Goal: Find specific page/section: Find specific page/section

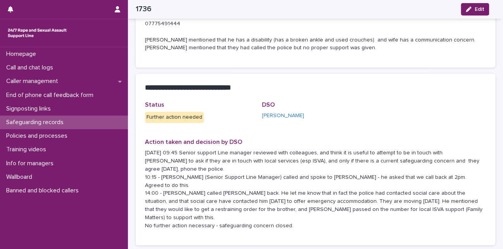
scroll to position [300, 0]
click at [141, 94] on div "**********" at bounding box center [316, 87] width 360 height 28
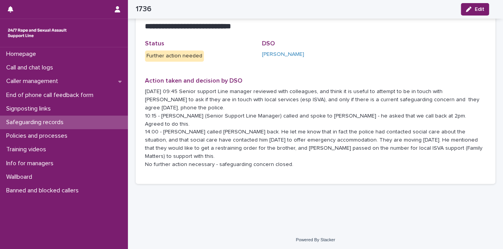
scroll to position [361, 0]
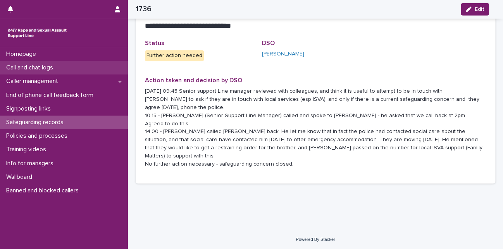
click at [51, 65] on p "Call and chat logs" at bounding box center [31, 67] width 56 height 7
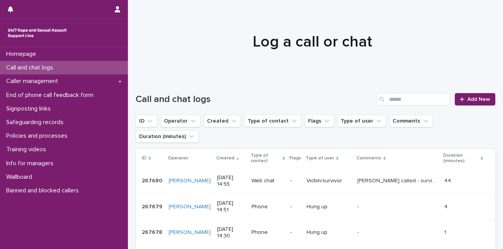
click at [63, 66] on div "Call and chat logs" at bounding box center [64, 68] width 128 height 14
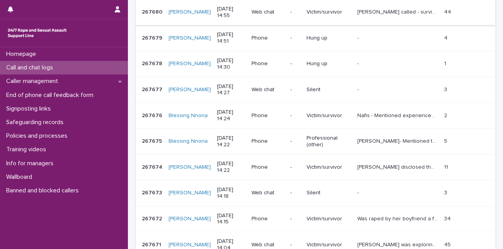
scroll to position [234, 0]
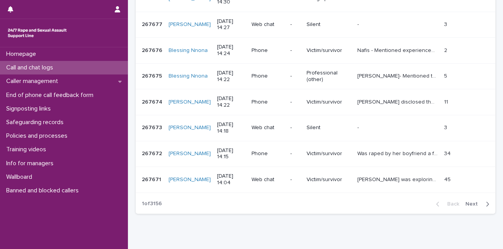
click at [482, 200] on div "button" at bounding box center [485, 203] width 7 height 7
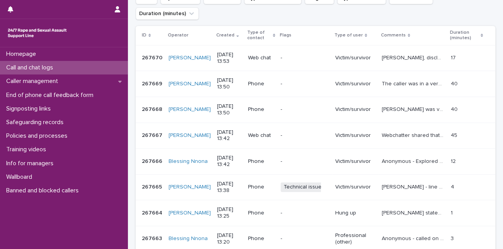
scroll to position [122, 0]
click at [294, 52] on div "-" at bounding box center [305, 58] width 48 height 13
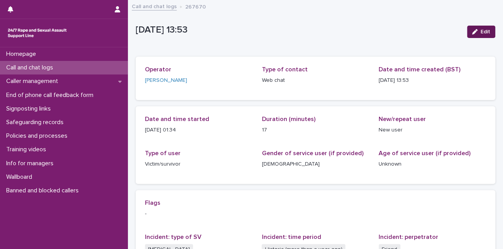
click at [472, 33] on div "button" at bounding box center [476, 31] width 9 height 5
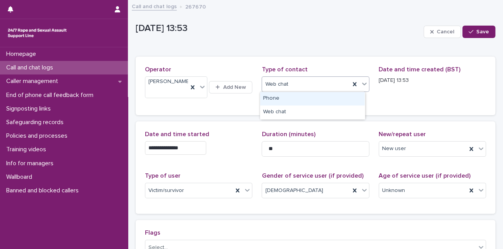
click at [360, 85] on icon at bounding box center [364, 84] width 8 height 8
click at [332, 98] on div "Phone" at bounding box center [312, 99] width 105 height 14
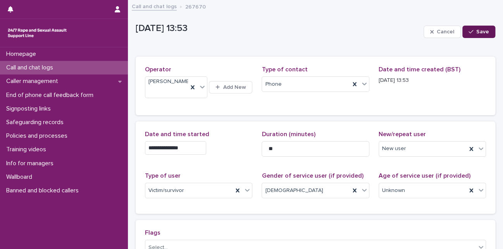
click at [470, 36] on button "Save" at bounding box center [478, 32] width 33 height 12
